Goal: Transaction & Acquisition: Book appointment/travel/reservation

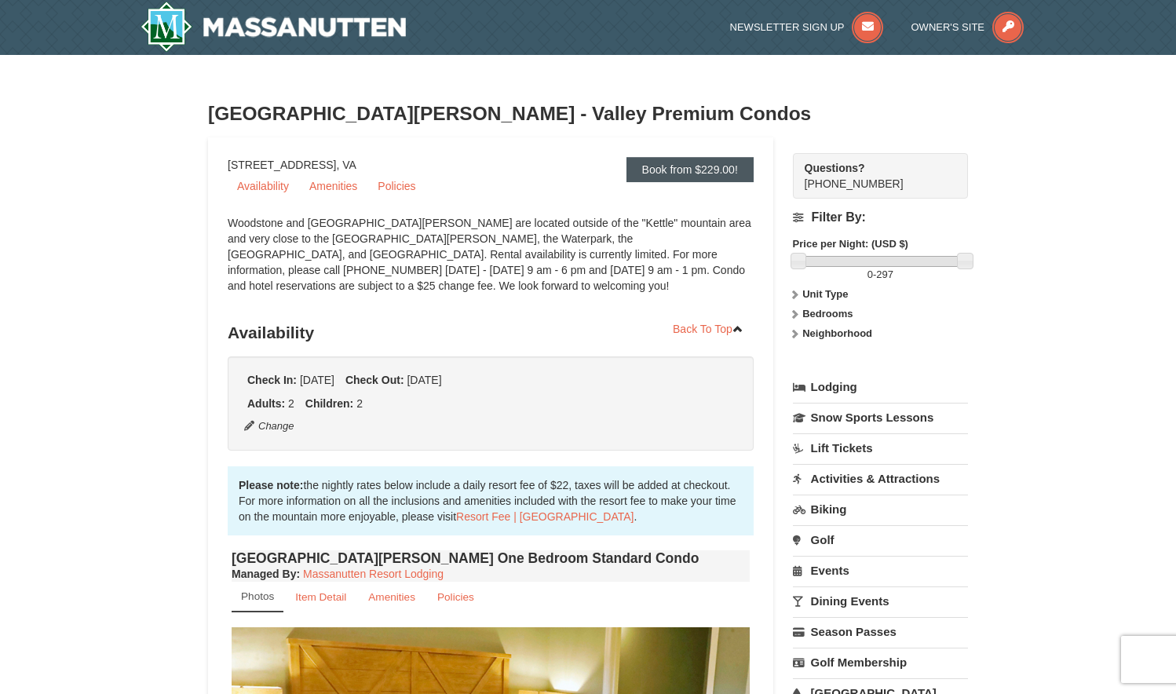
click at [654, 164] on link "Book from $229.00!" at bounding box center [689, 169] width 127 height 25
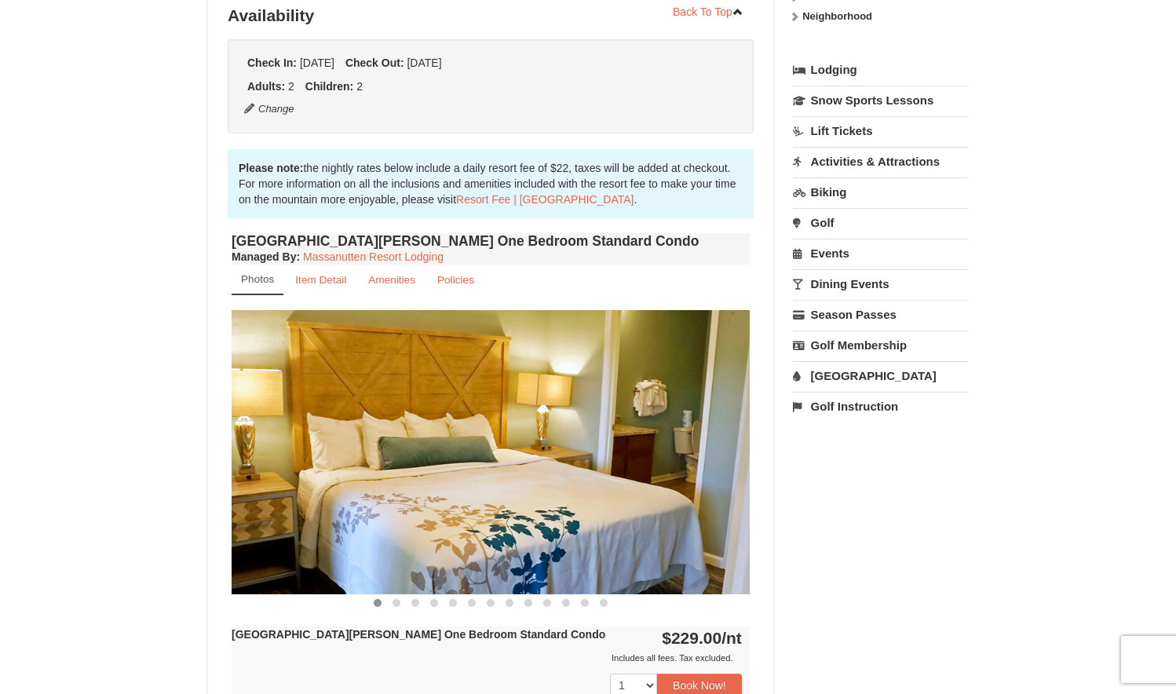
scroll to position [443, 0]
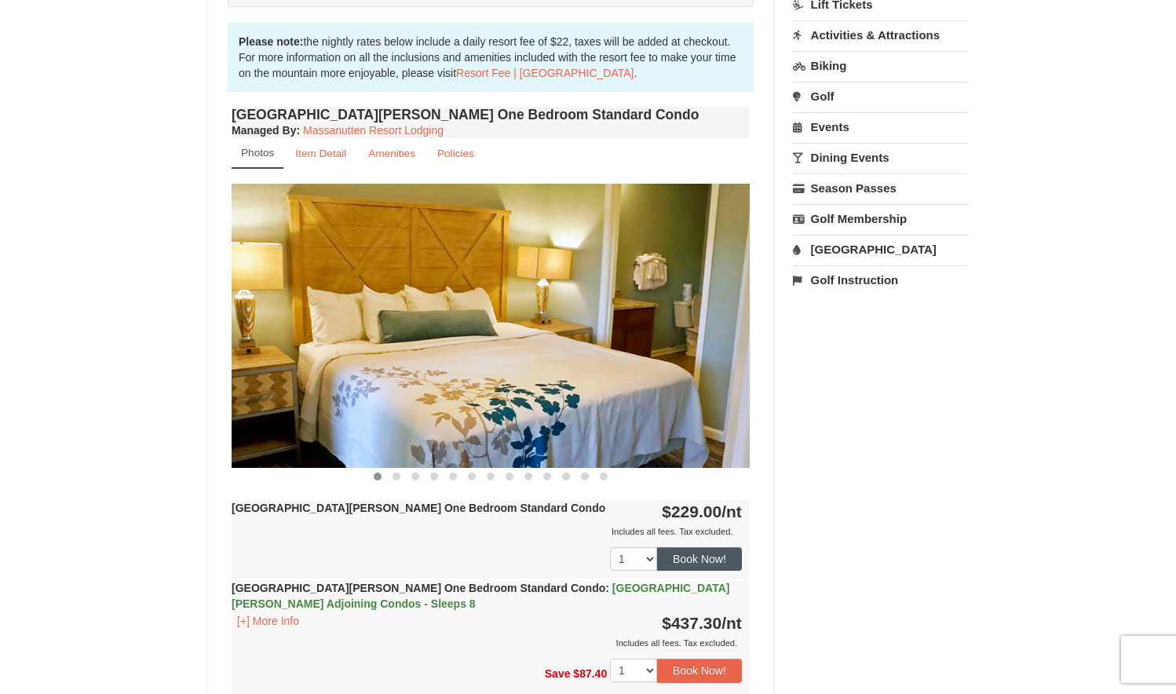
click at [720, 555] on button "Book Now!" at bounding box center [699, 559] width 85 height 24
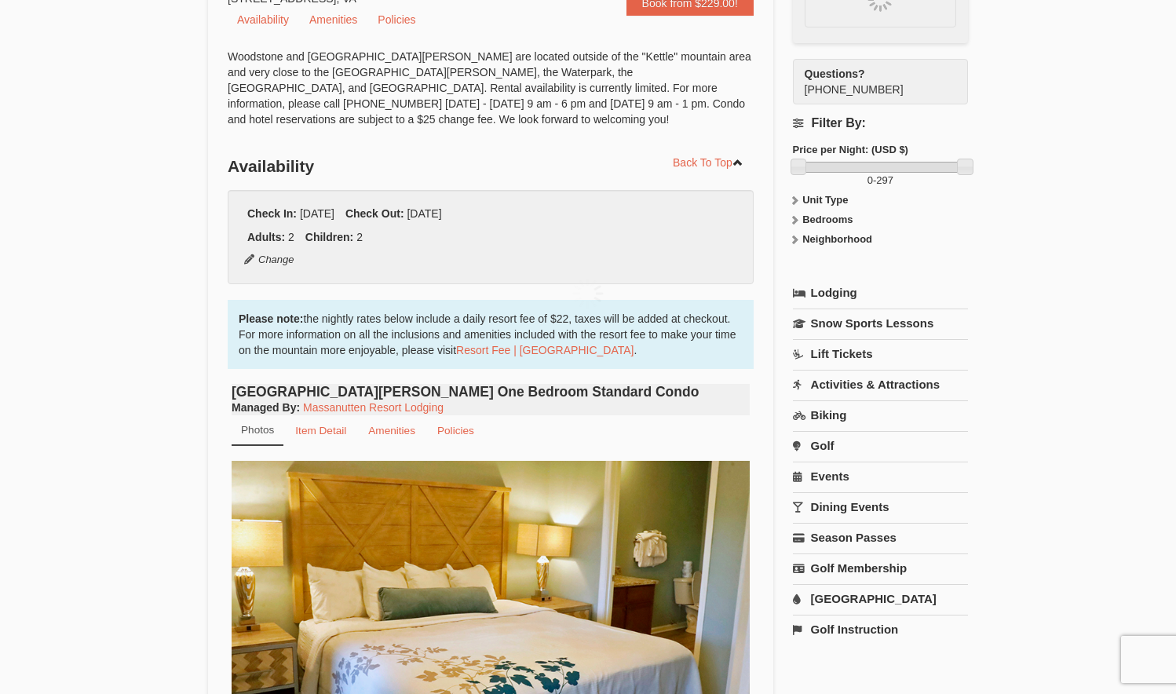
scroll to position [137, 0]
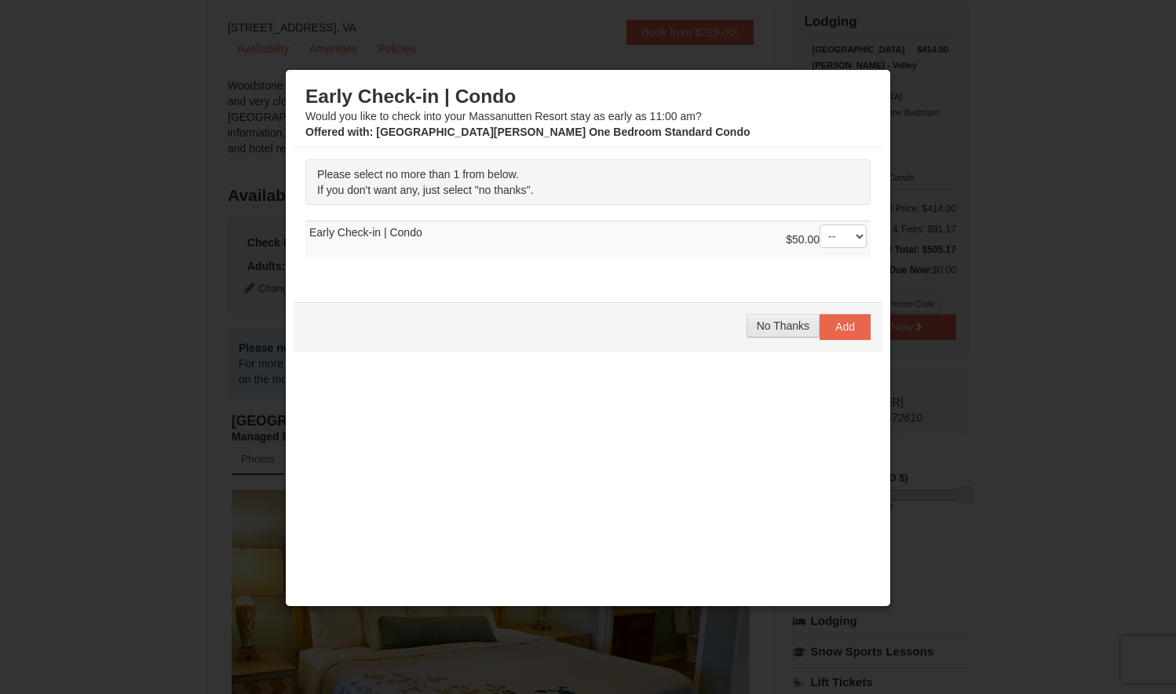
click at [757, 325] on span "No Thanks" at bounding box center [783, 325] width 53 height 13
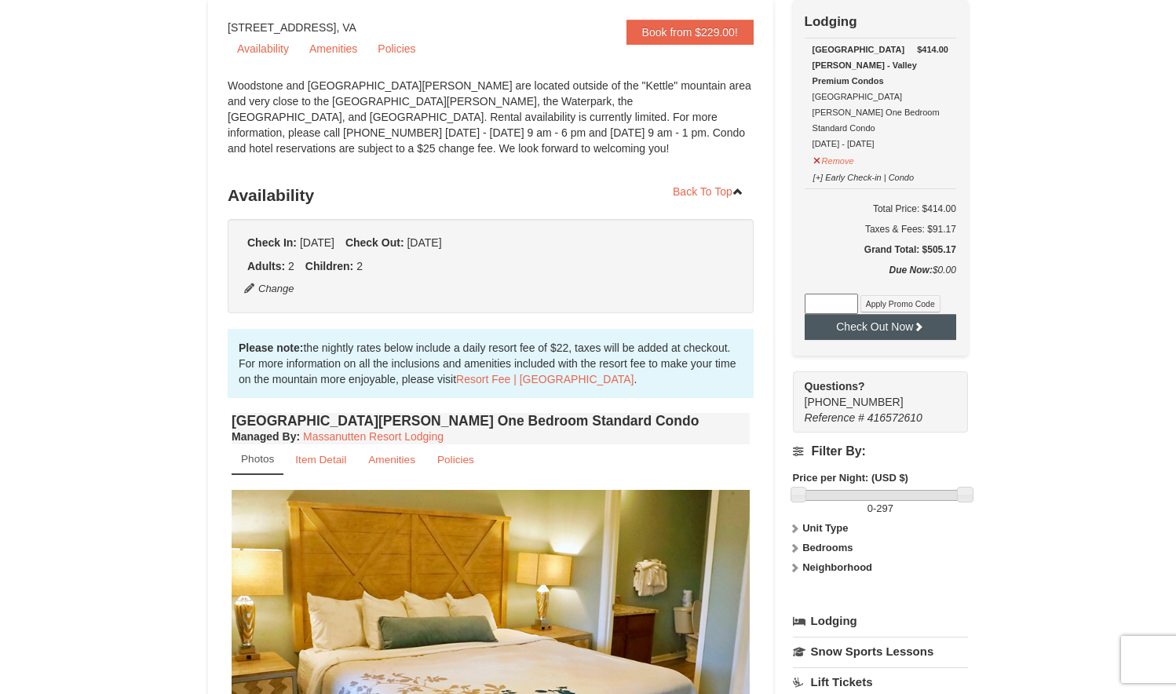
click at [873, 314] on button "Check Out Now" at bounding box center [879, 326] width 151 height 25
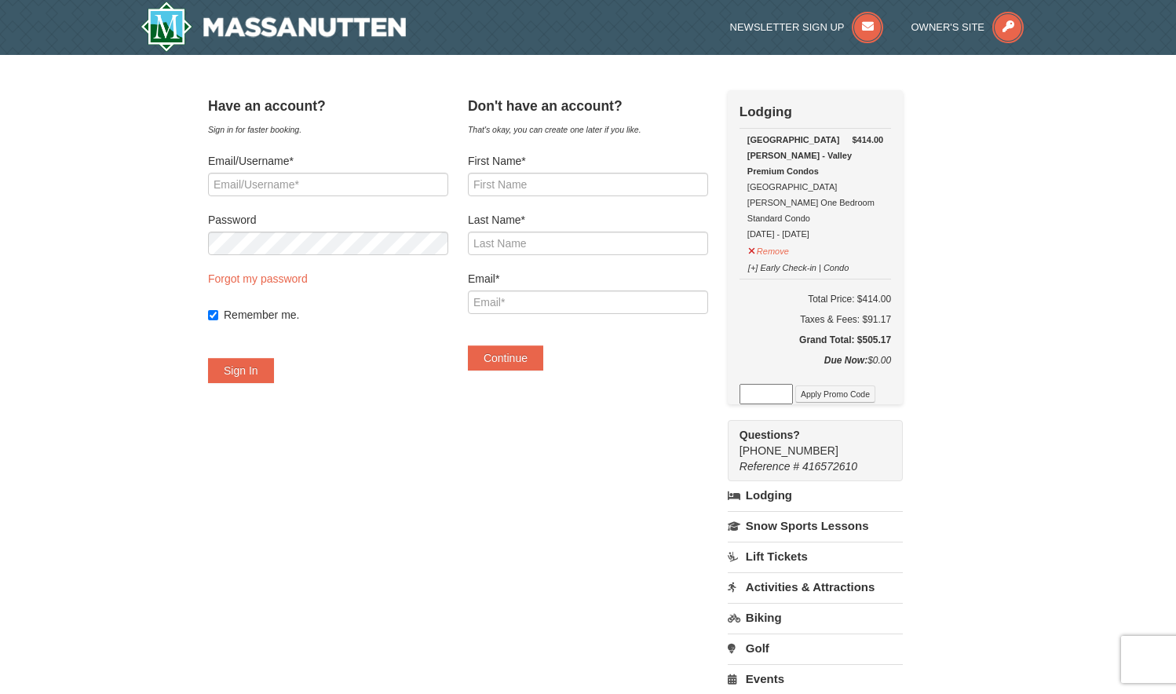
click at [301, 313] on label "Remember me." at bounding box center [336, 315] width 224 height 16
click at [218, 313] on input "Remember me." at bounding box center [213, 315] width 10 height 10
checkbox input "false"
type input "Minna"
type input "Colakis"
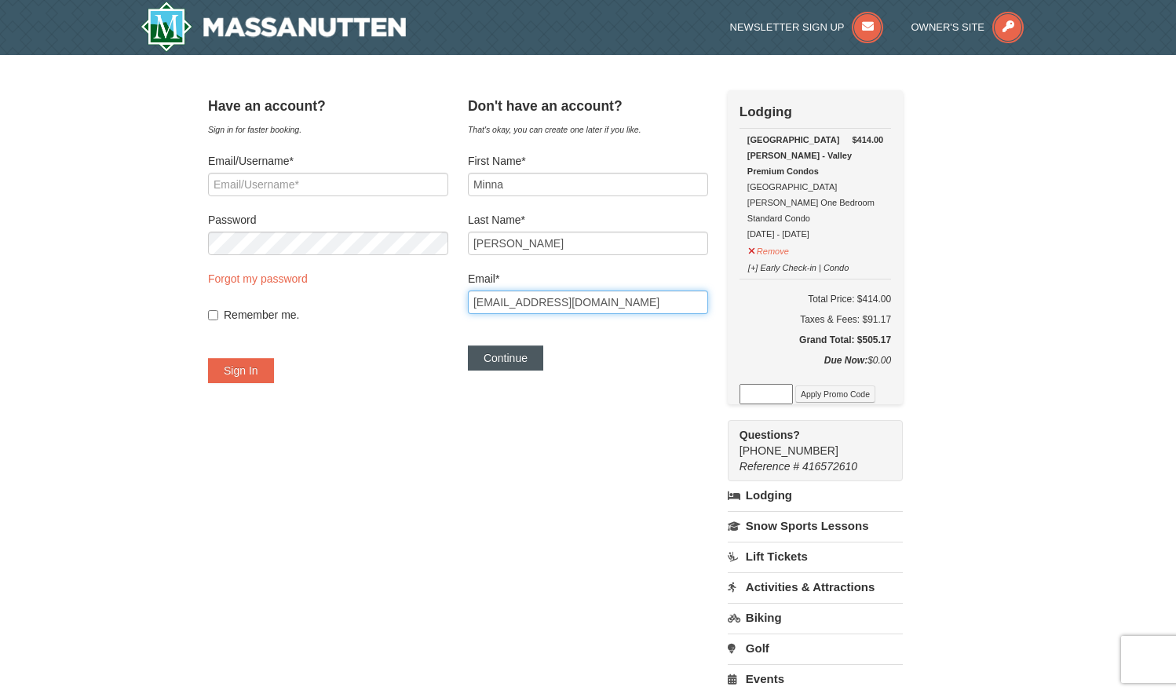
type input "minna.colakis@gmail.com"
click at [540, 359] on button "Continue" at bounding box center [505, 357] width 75 height 25
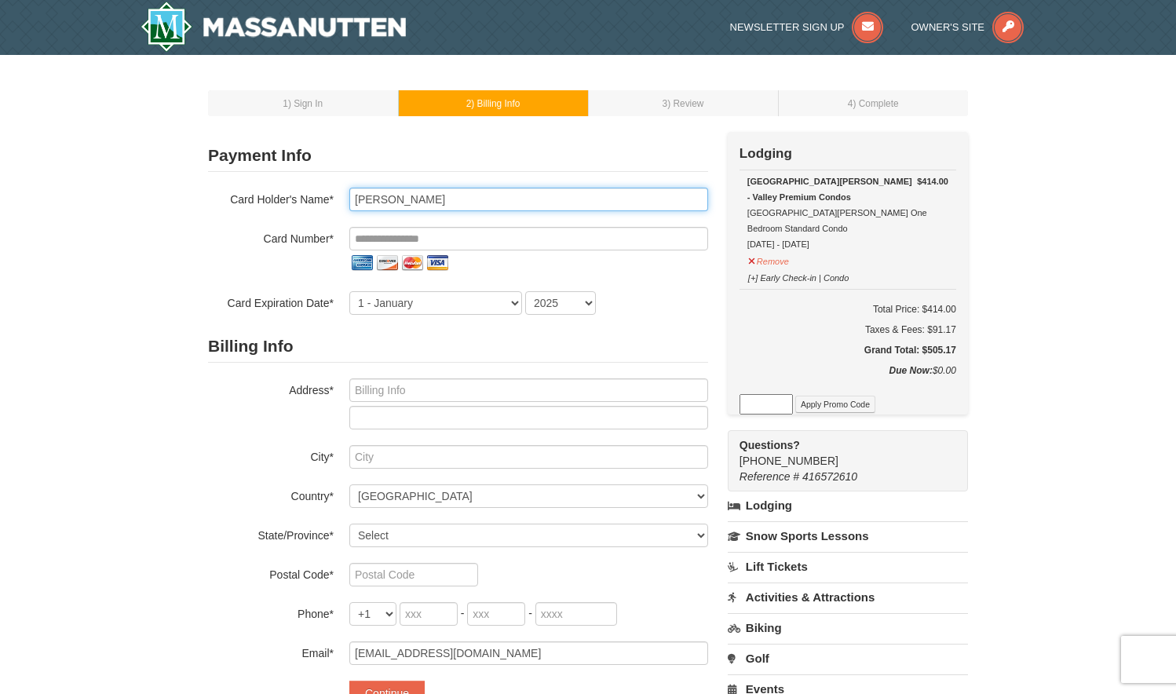
drag, startPoint x: 434, startPoint y: 197, endPoint x: 333, endPoint y: 199, distance: 101.3
click at [333, 199] on div "Card Holder's Name* [PERSON_NAME]" at bounding box center [458, 200] width 500 height 24
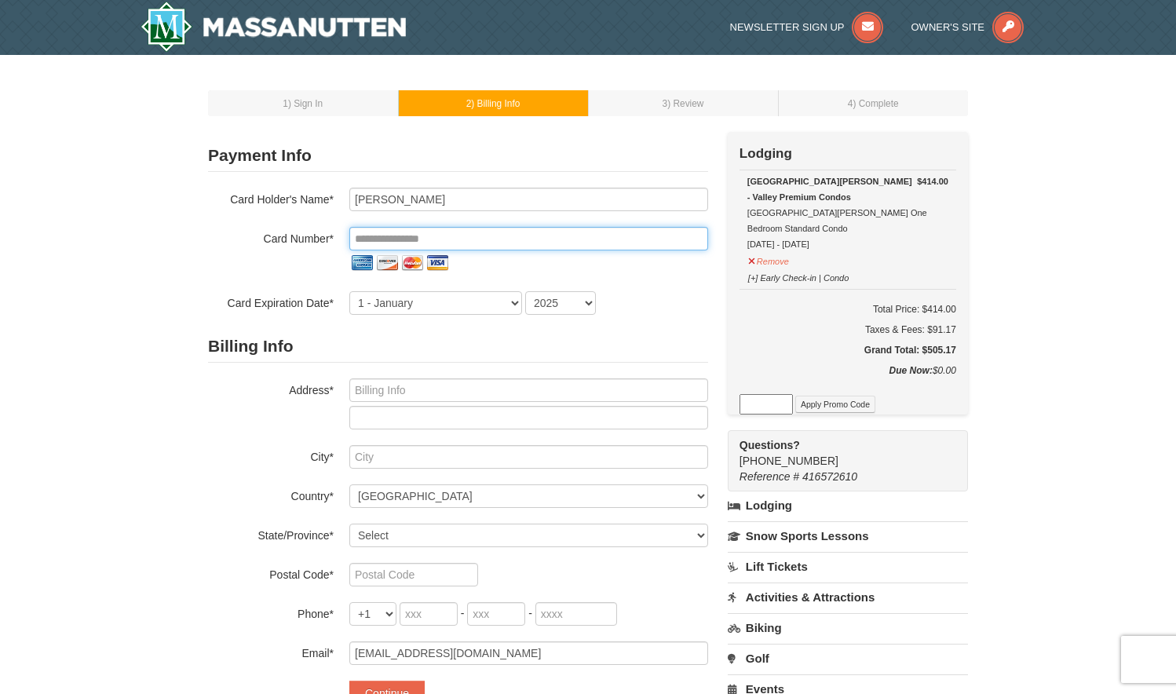
click at [393, 233] on input "tel" at bounding box center [528, 239] width 359 height 24
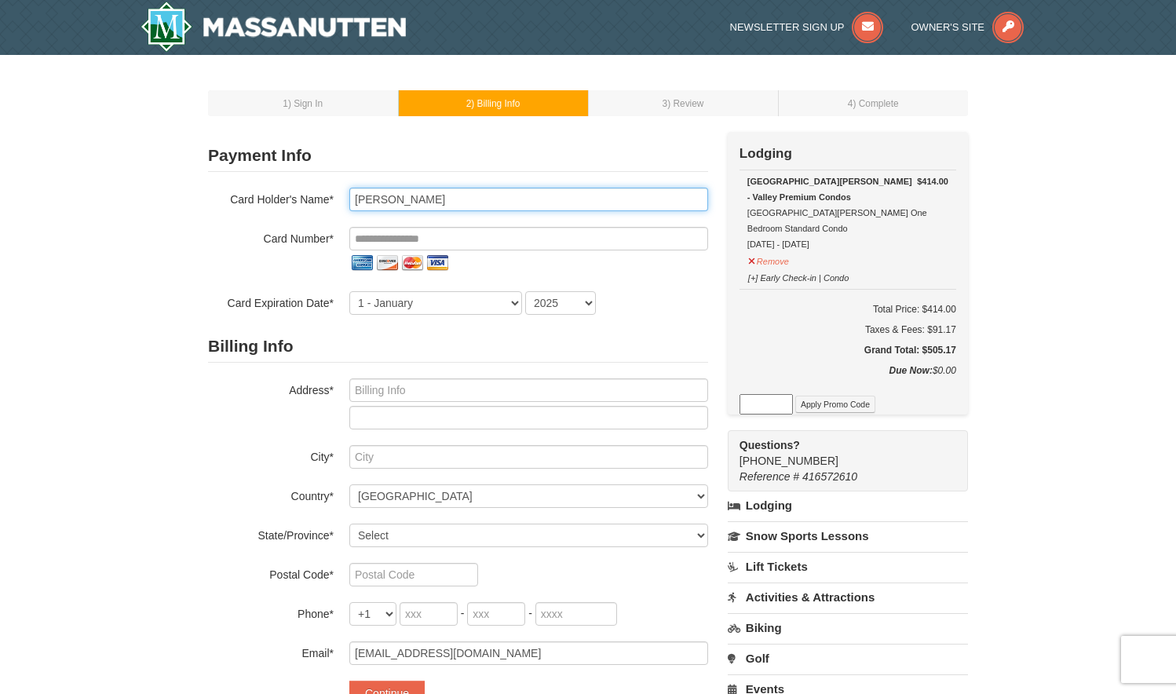
drag, startPoint x: 421, startPoint y: 198, endPoint x: 319, endPoint y: 202, distance: 101.3
click at [319, 202] on div "Card Holder's Name* Eric G. Bray" at bounding box center [458, 200] width 500 height 24
type input "Minna Colakis"
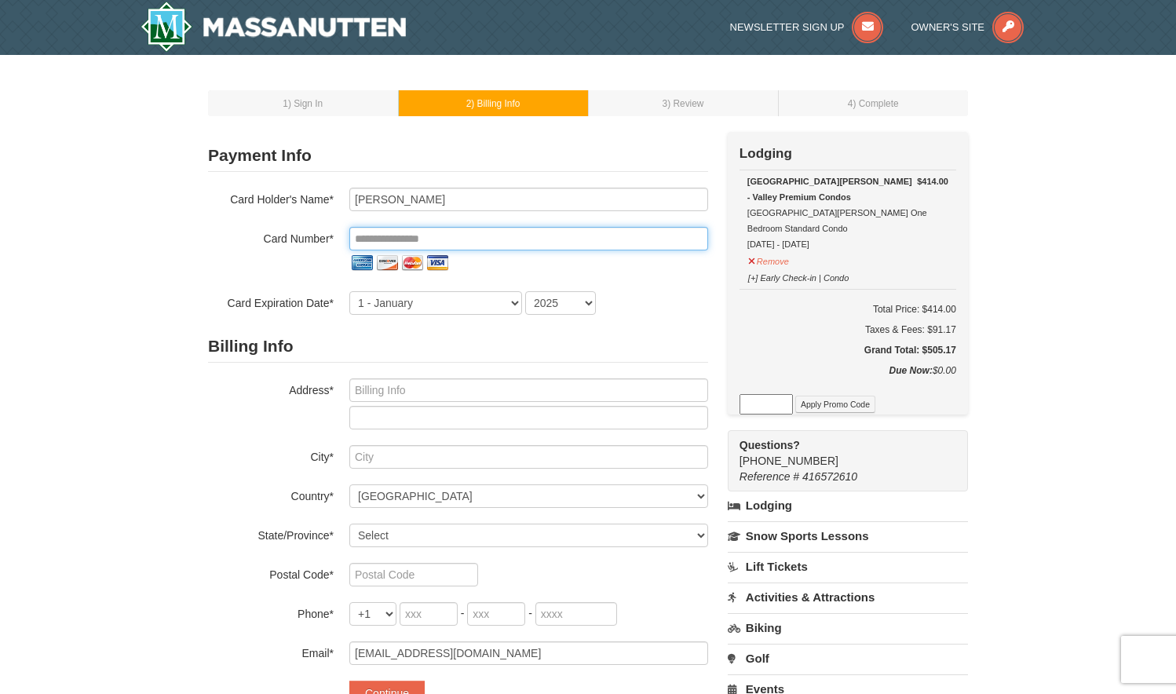
click at [429, 242] on input "tel" at bounding box center [528, 239] width 359 height 24
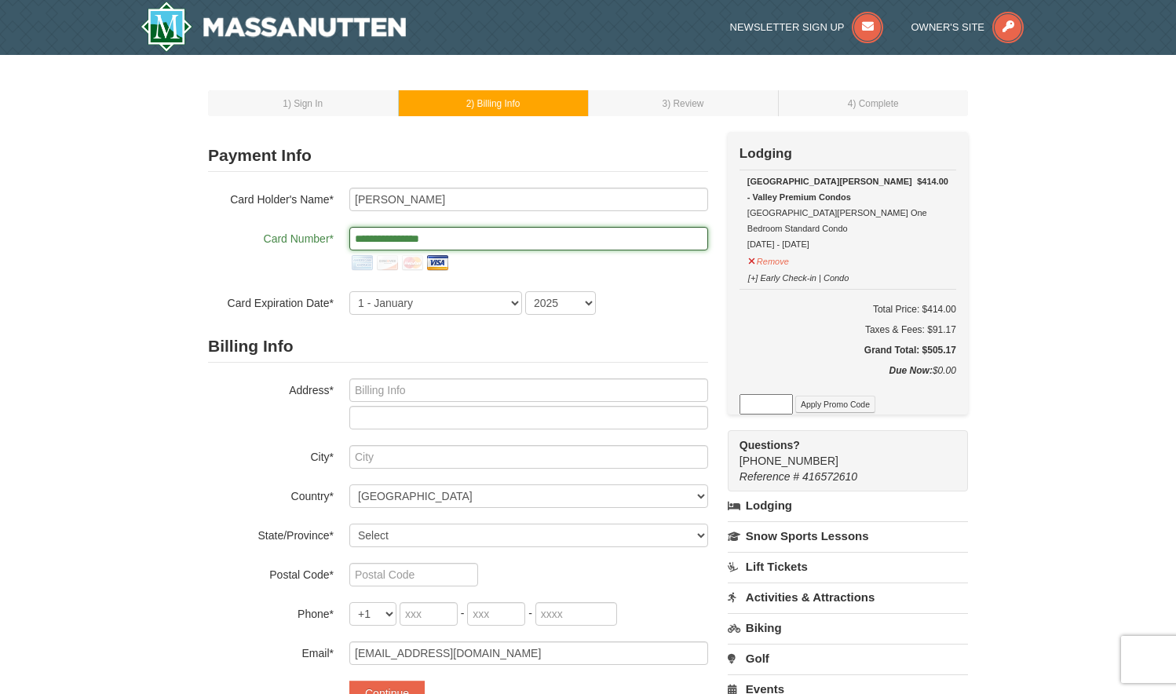
type input "**********"
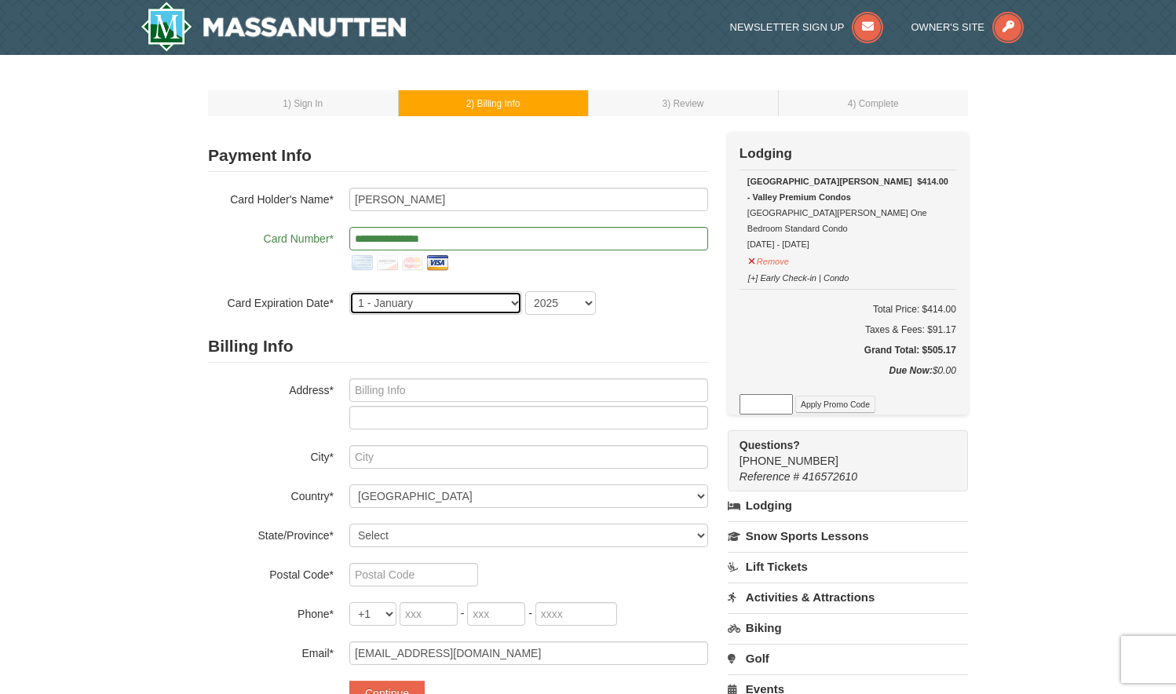
select select "4"
select select "2029"
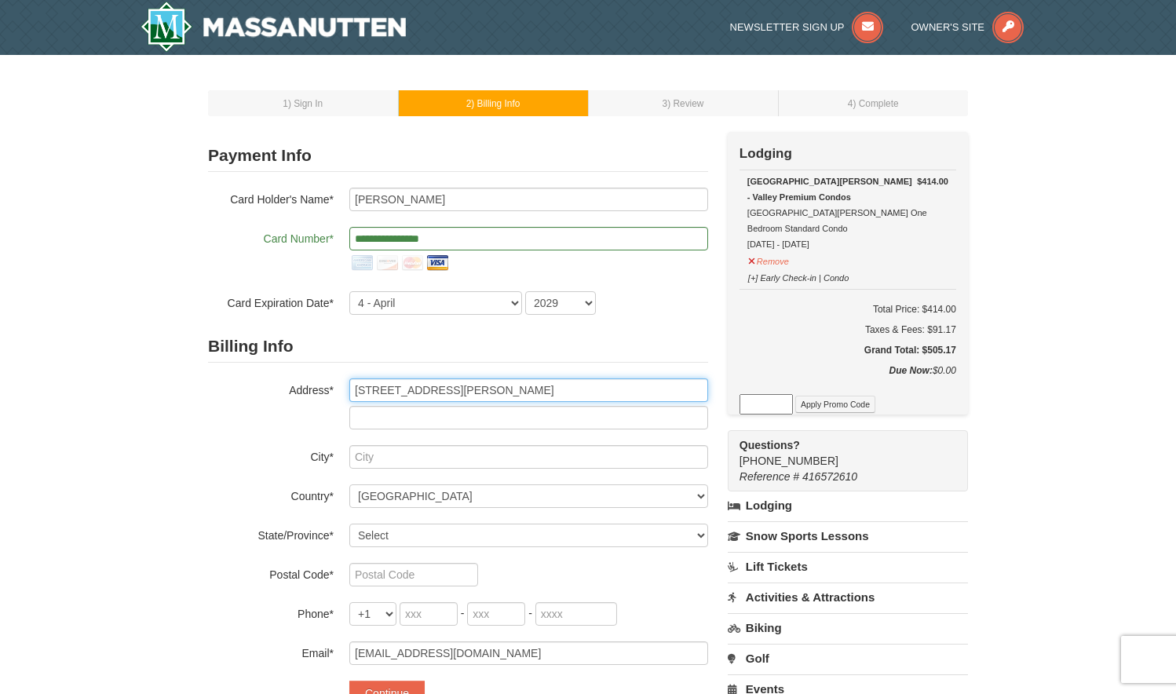
type input "3922 Benton St NW"
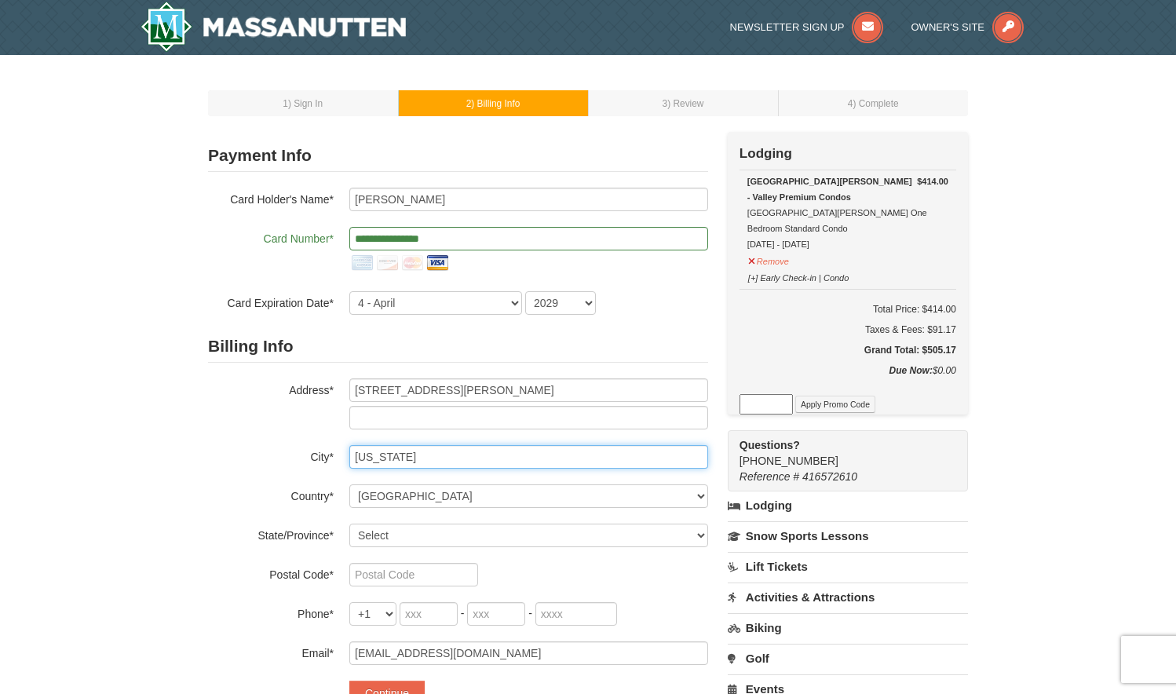
type input "Washington"
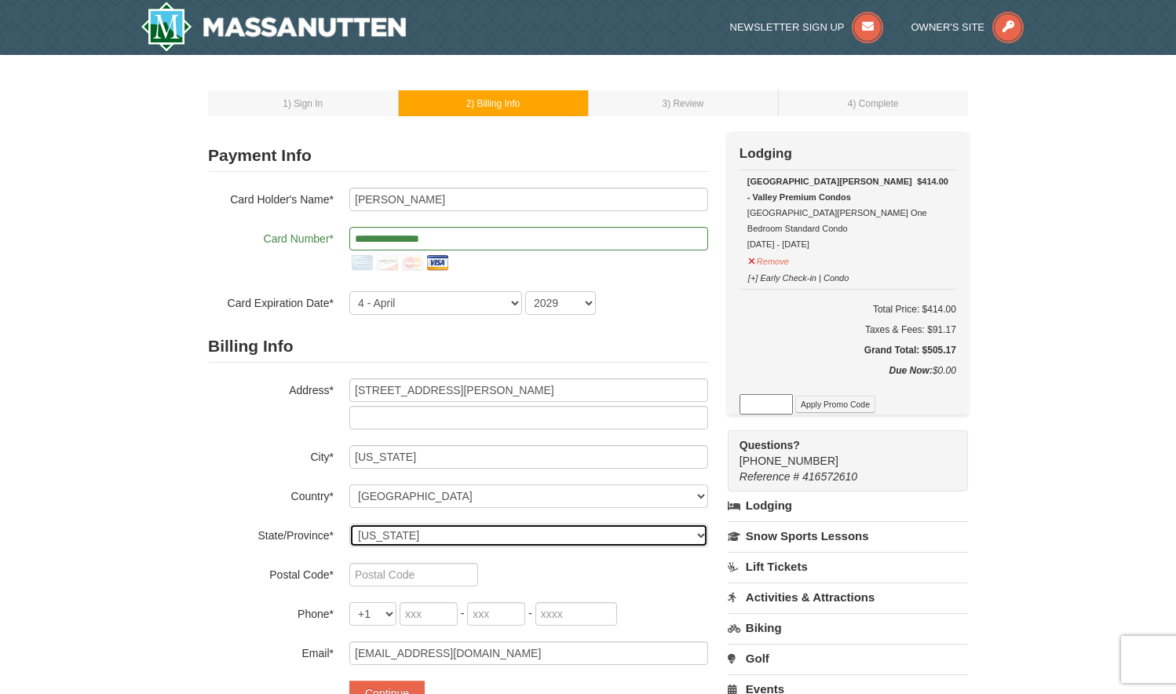
select select "DC"
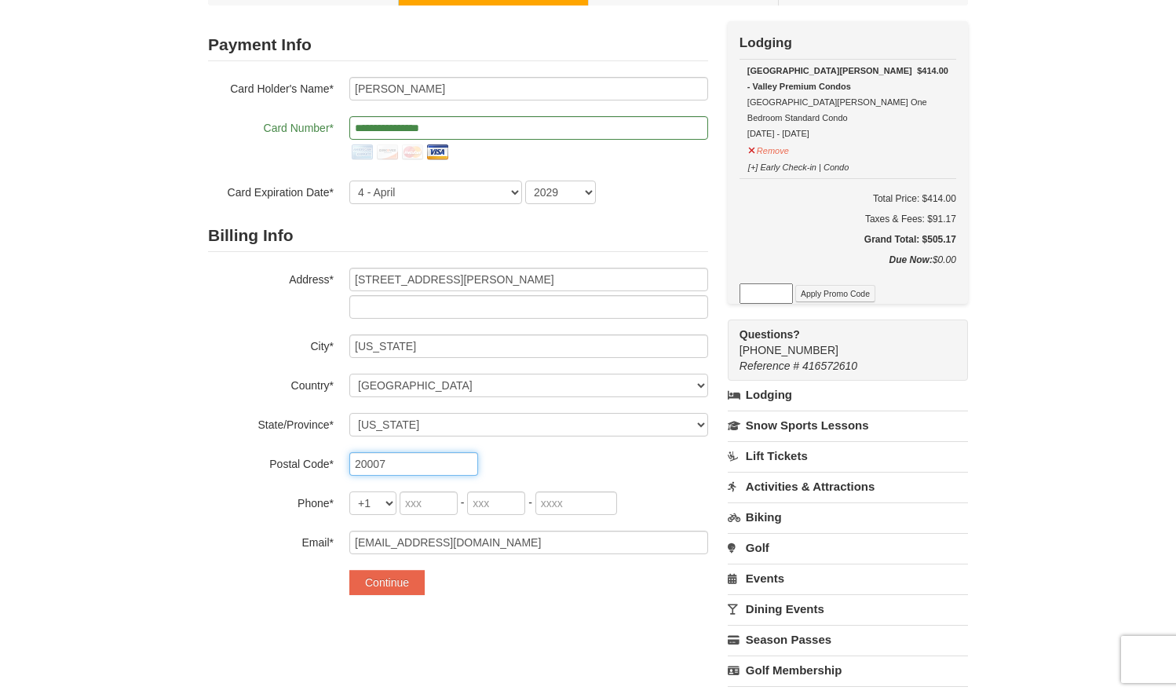
type input "20007"
click at [414, 496] on input "tel" at bounding box center [428, 503] width 58 height 24
type input "202"
type input "391"
type input "3859"
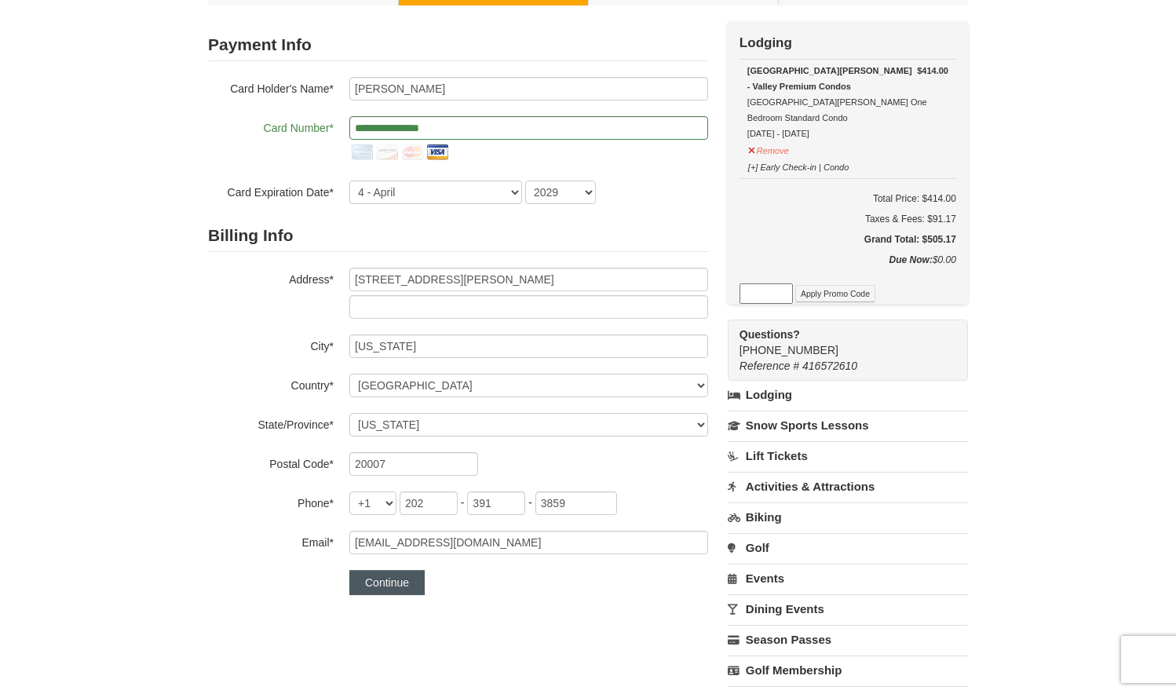
click at [409, 581] on button "Continue" at bounding box center [386, 582] width 75 height 25
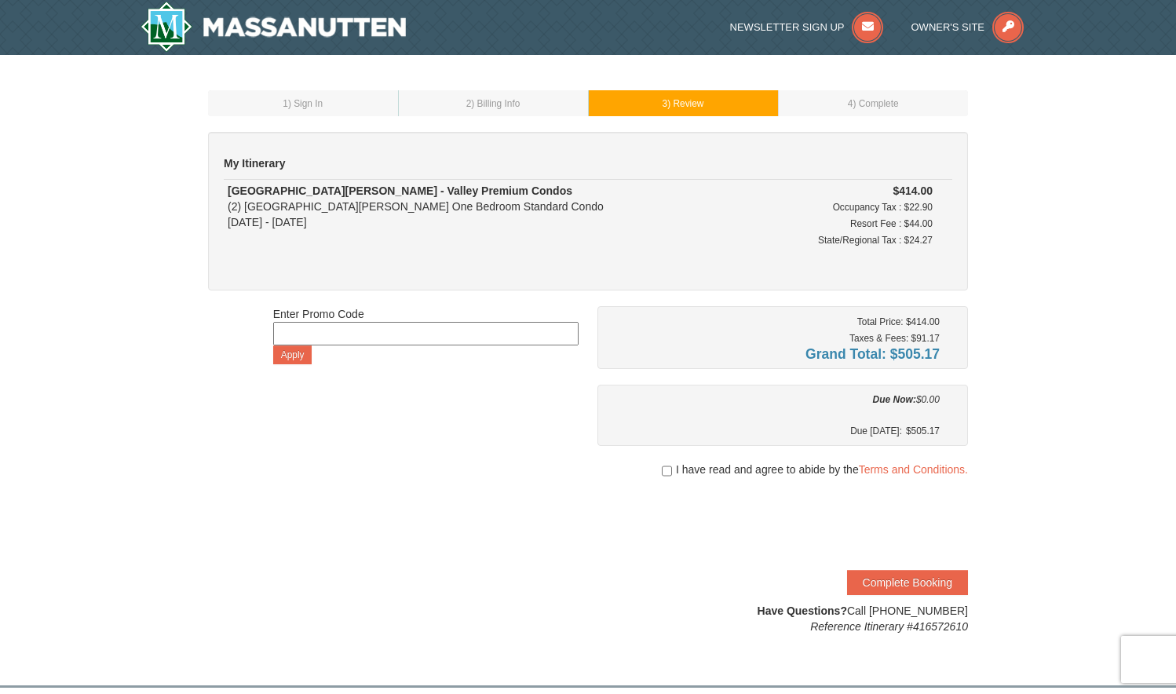
click at [702, 471] on span "I have read and agree to abide by the Terms and Conditions." at bounding box center [822, 469] width 292 height 16
click at [665, 469] on input "checkbox" at bounding box center [667, 471] width 10 height 13
checkbox input "true"
click at [903, 582] on button "Complete Booking" at bounding box center [907, 582] width 121 height 25
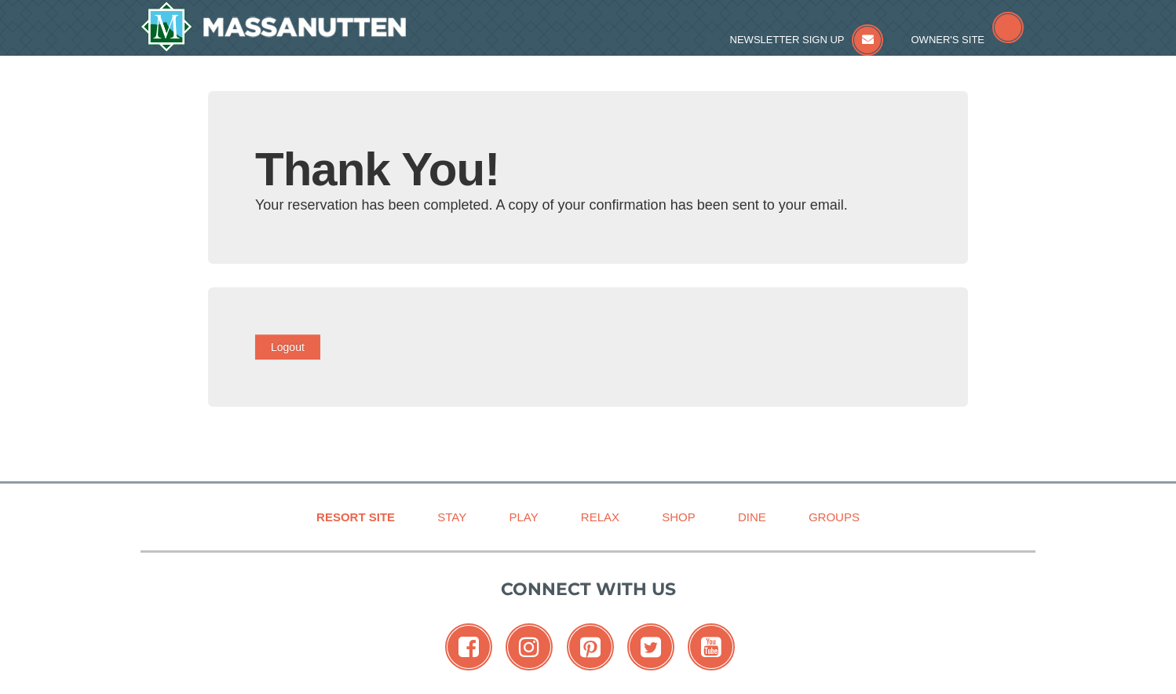
type input "[EMAIL_ADDRESS][DOMAIN_NAME]"
